Goal: Task Accomplishment & Management: Complete application form

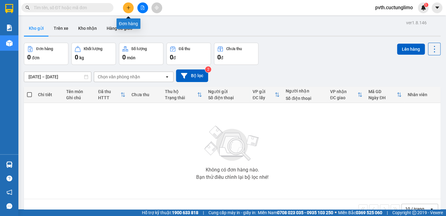
click at [131, 5] on button at bounding box center [128, 7] width 11 height 11
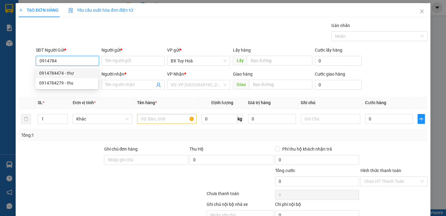
click at [79, 72] on div "0914784474 - thư" at bounding box center [66, 73] width 55 height 7
type input "0914784474"
type input "thư"
type input "0905143654"
type input "hoà"
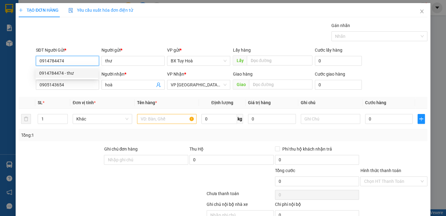
type input "30.000"
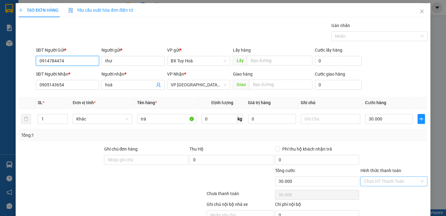
type input "0914784474"
click at [383, 181] on input "Hình thức thanh toán" at bounding box center [392, 180] width 56 height 9
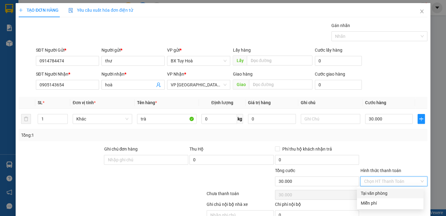
click at [383, 190] on div "Tại văn phòng" at bounding box center [390, 193] width 67 height 10
type input "0"
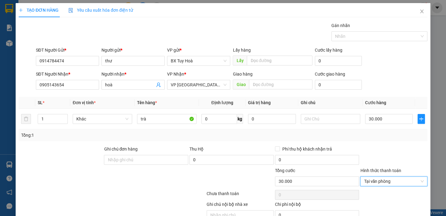
scroll to position [30, 0]
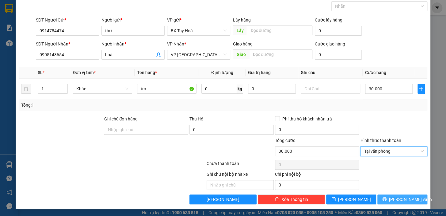
click at [401, 198] on span "[PERSON_NAME] và In" at bounding box center [410, 199] width 43 height 7
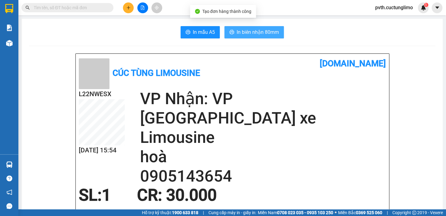
click at [274, 31] on span "In biên nhận 80mm" at bounding box center [258, 32] width 42 height 8
click at [268, 34] on span "In biên nhận 80mm" at bounding box center [258, 32] width 42 height 8
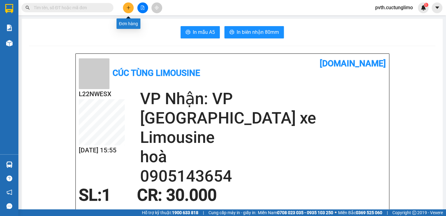
click at [127, 6] on icon "plus" at bounding box center [128, 8] width 4 height 4
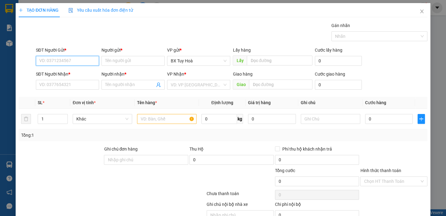
click at [71, 61] on input "SĐT Người Gửi *" at bounding box center [67, 61] width 63 height 10
click at [71, 61] on input "039578" at bounding box center [67, 61] width 63 height 10
click at [72, 68] on div "0395782688 - phú" at bounding box center [67, 73] width 63 height 10
type input "0395782688"
type input "phú"
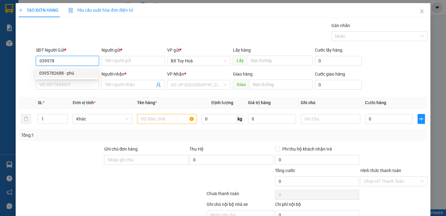
type input "0905727306"
type input "PHÁT"
type input "30.000"
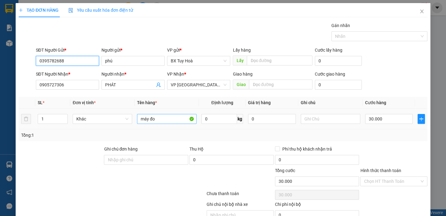
type input "0395782688"
drag, startPoint x: 164, startPoint y: 121, endPoint x: 114, endPoint y: 142, distance: 54.0
click at [114, 142] on div "Transit Pickup Surcharge Ids Transit Deliver Surcharge Ids Transit Deliver Surc…" at bounding box center [223, 128] width 409 height 212
type input "máy thuỷ bình"
drag, startPoint x: 389, startPoint y: 120, endPoint x: 375, endPoint y: 126, distance: 15.1
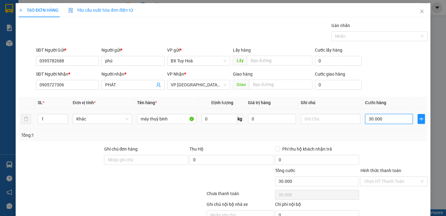
click at [389, 120] on input "30.000" at bounding box center [389, 119] width 48 height 10
type input "5"
type input "50"
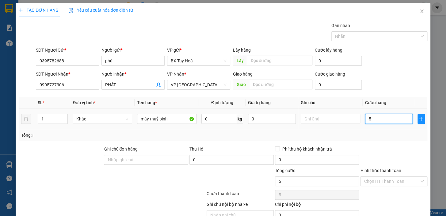
type input "50"
type input "500"
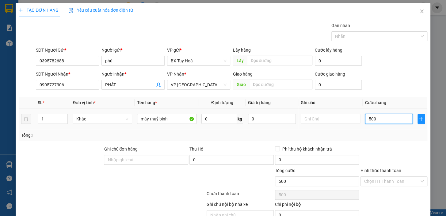
type input "5.000"
type input "50.000"
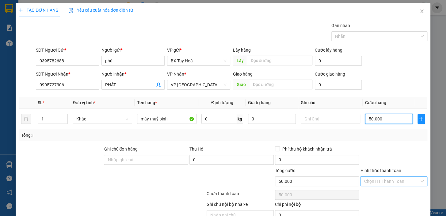
type input "50.000"
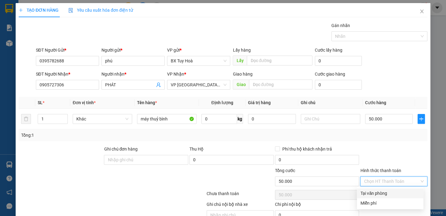
click at [393, 181] on input "Hình thức thanh toán" at bounding box center [392, 180] width 56 height 9
click at [390, 191] on div "Tại văn phòng" at bounding box center [390, 193] width 59 height 7
type input "0"
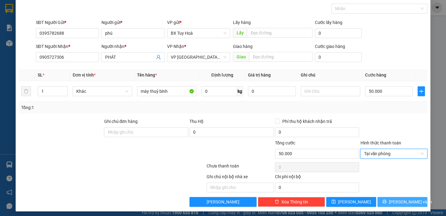
click at [386, 197] on button "[PERSON_NAME] và In" at bounding box center [403, 202] width 50 height 10
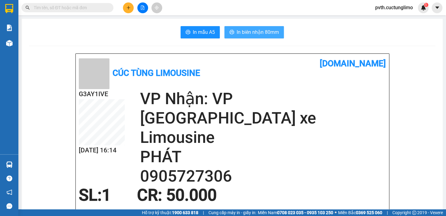
click at [258, 33] on span "In biên nhận 80mm" at bounding box center [258, 32] width 42 height 8
click at [128, 12] on button at bounding box center [128, 7] width 11 height 11
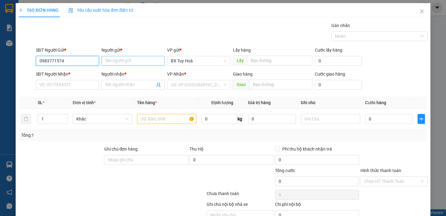
type input "0983771574"
click at [107, 59] on input "Người gửi *" at bounding box center [133, 61] width 63 height 10
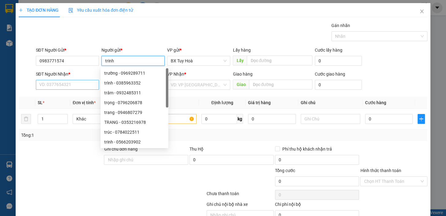
type input "trinh"
click at [85, 85] on input "SĐT Người Nhận *" at bounding box center [67, 85] width 63 height 10
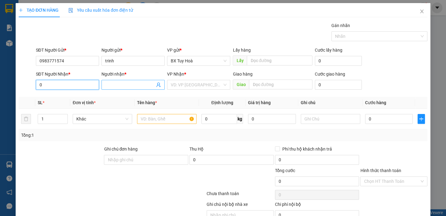
type input "0"
click at [111, 89] on span at bounding box center [133, 85] width 63 height 10
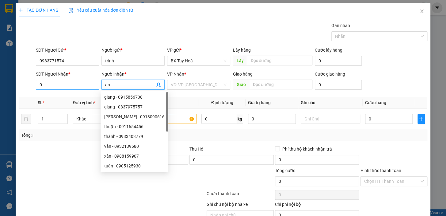
type input "an"
click at [79, 80] on input "0" at bounding box center [67, 85] width 63 height 10
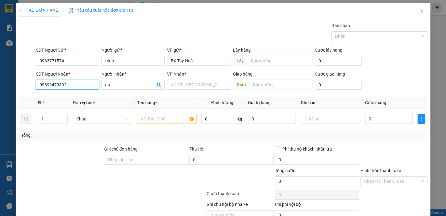
click at [42, 86] on input "09899479592" at bounding box center [67, 85] width 63 height 10
click at [75, 86] on input "0899479592" at bounding box center [67, 85] width 63 height 10
type input "0899479592"
click at [159, 117] on input "text" at bounding box center [167, 119] width 60 height 10
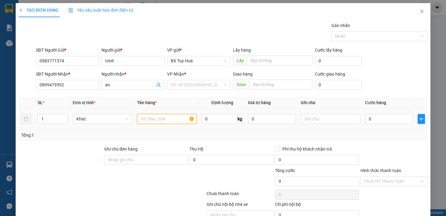
type input "d"
type input "đồ khô"
click at [371, 118] on input "0" at bounding box center [389, 119] width 48 height 10
type input "4"
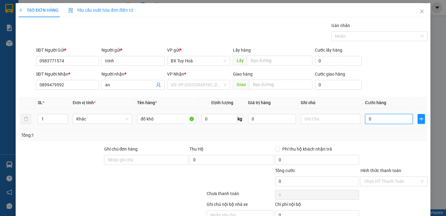
type input "4"
type input "40"
type input "400"
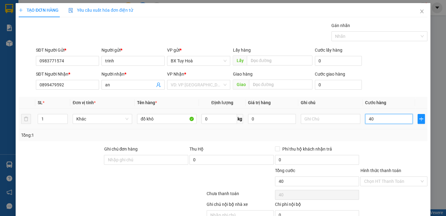
type input "400"
type input "4.000"
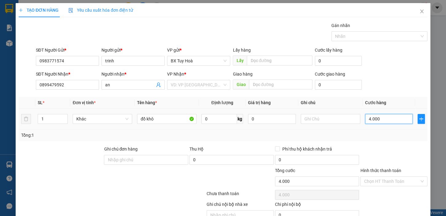
type input "40.000"
click at [379, 178] on input "Hình thức thanh toán" at bounding box center [392, 180] width 56 height 9
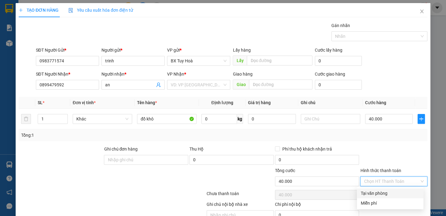
click at [382, 194] on div "Tại văn phòng" at bounding box center [390, 193] width 59 height 7
type input "0"
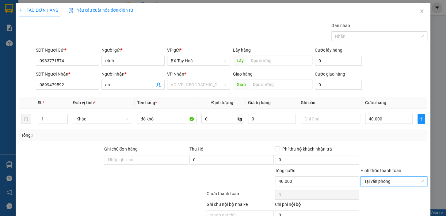
scroll to position [30, 0]
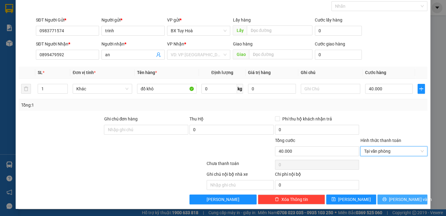
click at [387, 197] on icon "printer" at bounding box center [384, 199] width 4 height 4
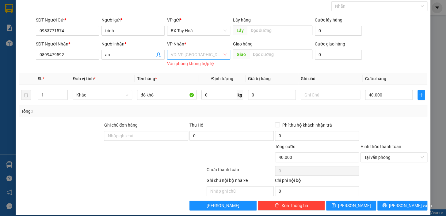
click at [202, 54] on input "search" at bounding box center [197, 54] width 52 height 9
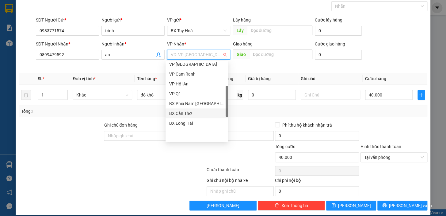
scroll to position [83, 0]
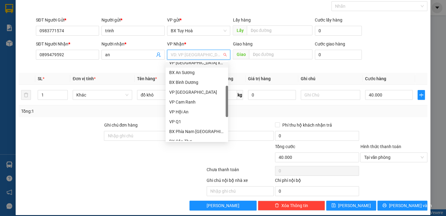
click at [206, 62] on div "VP [GEOGRAPHIC_DATA] xe Limousine" at bounding box center [196, 62] width 55 height 7
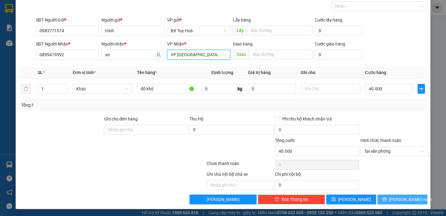
click at [387, 198] on icon "printer" at bounding box center [384, 199] width 4 height 4
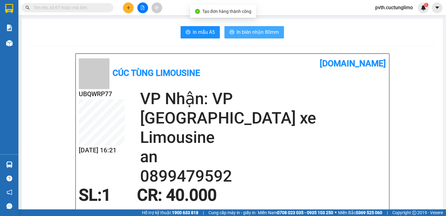
click at [252, 31] on span "In biên nhận 80mm" at bounding box center [258, 32] width 42 height 8
click at [273, 30] on span "In biên nhận 80mm" at bounding box center [258, 32] width 42 height 8
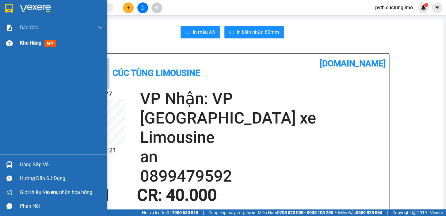
click at [32, 45] on span "Kho hàng" at bounding box center [30, 43] width 21 height 6
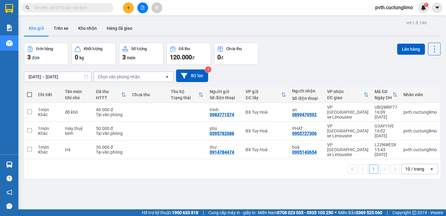
click at [28, 95] on span at bounding box center [29, 94] width 5 height 5
click at [29, 91] on input "checkbox" at bounding box center [29, 91] width 0 height 0
checkbox input "true"
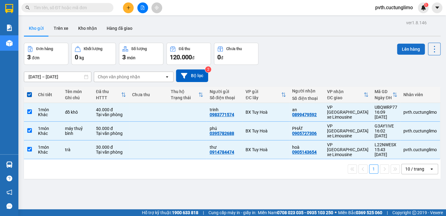
click at [410, 52] on button "Lên hàng" at bounding box center [411, 49] width 28 height 11
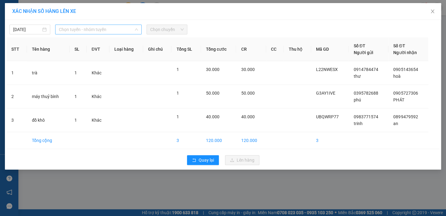
click at [92, 29] on span "Chọn tuyến - nhóm tuyến" at bounding box center [98, 29] width 79 height 9
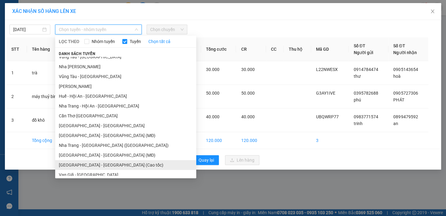
scroll to position [136, 0]
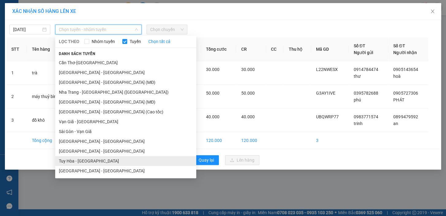
click at [103, 162] on li "Tuy Hòa - [GEOGRAPHIC_DATA]" at bounding box center [125, 161] width 141 height 10
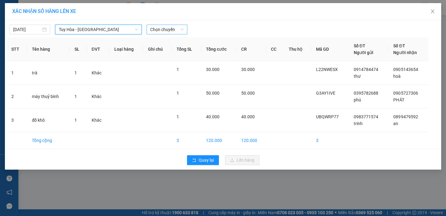
click at [167, 29] on span "Chọn chuyến" at bounding box center [166, 29] width 33 height 9
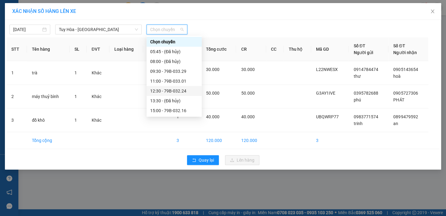
scroll to position [19, 0]
click at [179, 111] on div "17:01 (TC) - 79B-033.01" at bounding box center [174, 110] width 48 height 7
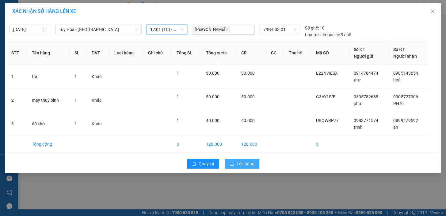
click at [251, 163] on span "Lên hàng" at bounding box center [246, 163] width 18 height 7
